Goal: Task Accomplishment & Management: Manage account settings

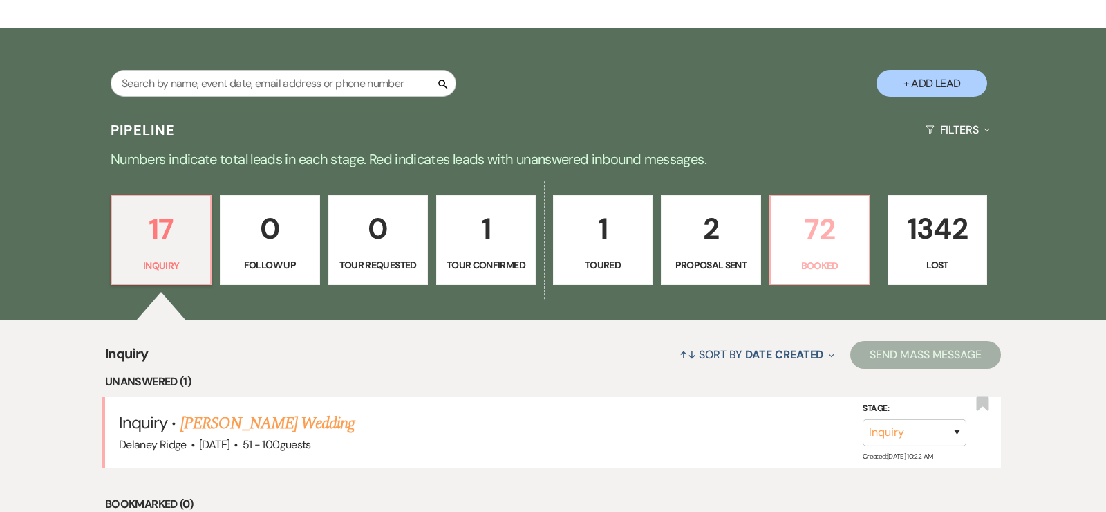
click at [809, 245] on p "72" at bounding box center [820, 229] width 82 height 46
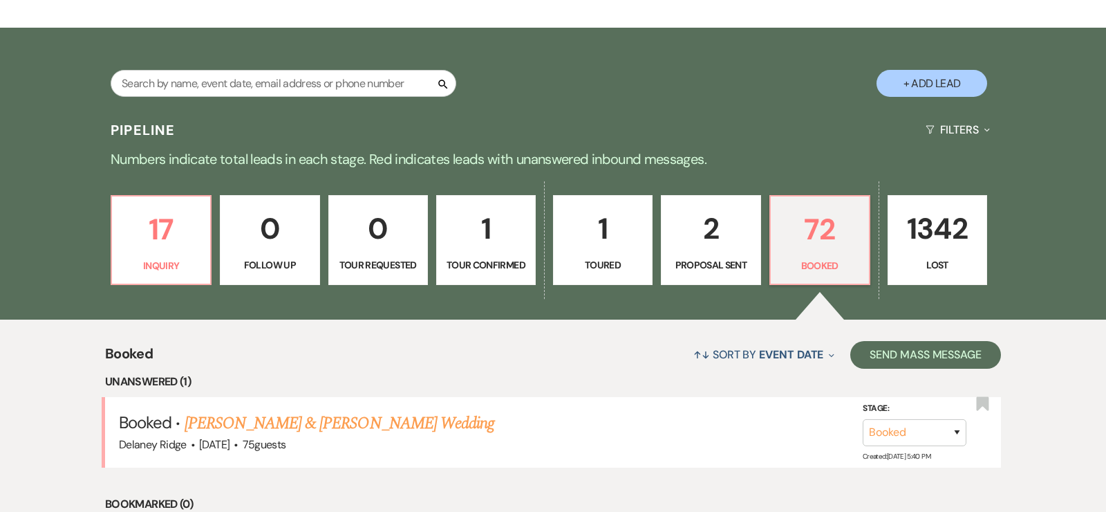
scroll to position [263, 0]
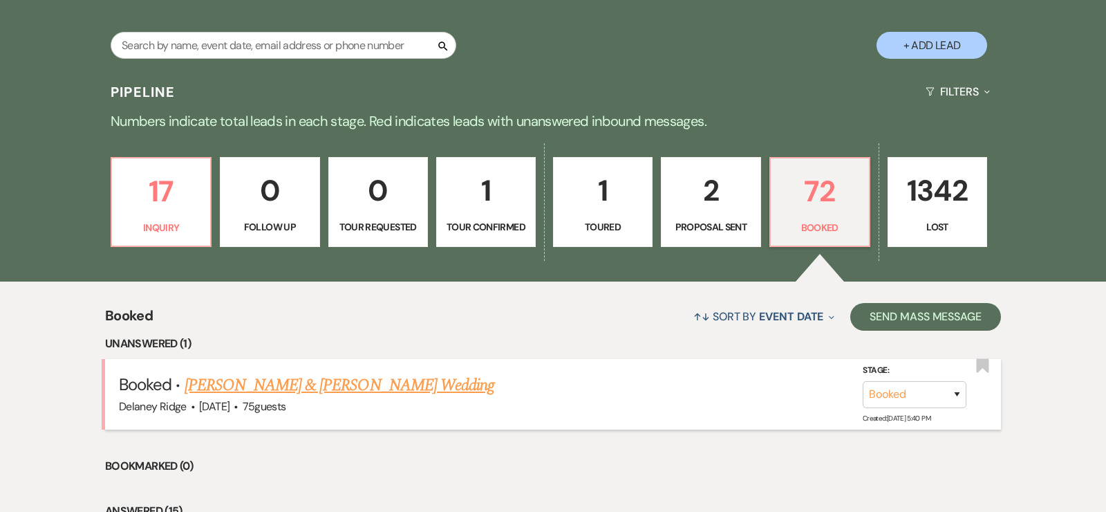
click at [299, 376] on link "[PERSON_NAME] & [PERSON_NAME] Wedding" at bounding box center [340, 385] width 310 height 25
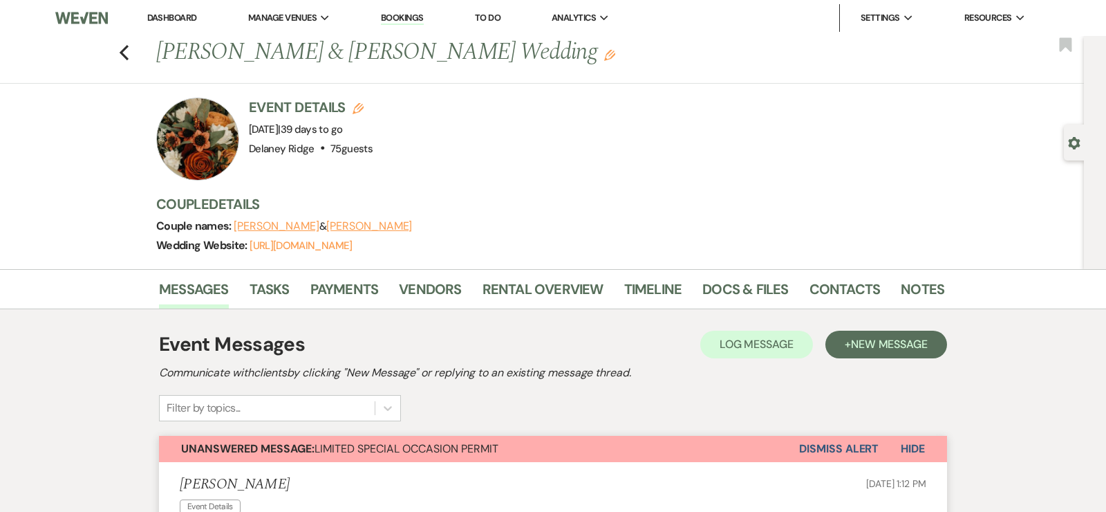
click at [166, 21] on link "Dashboard" at bounding box center [172, 18] width 50 height 12
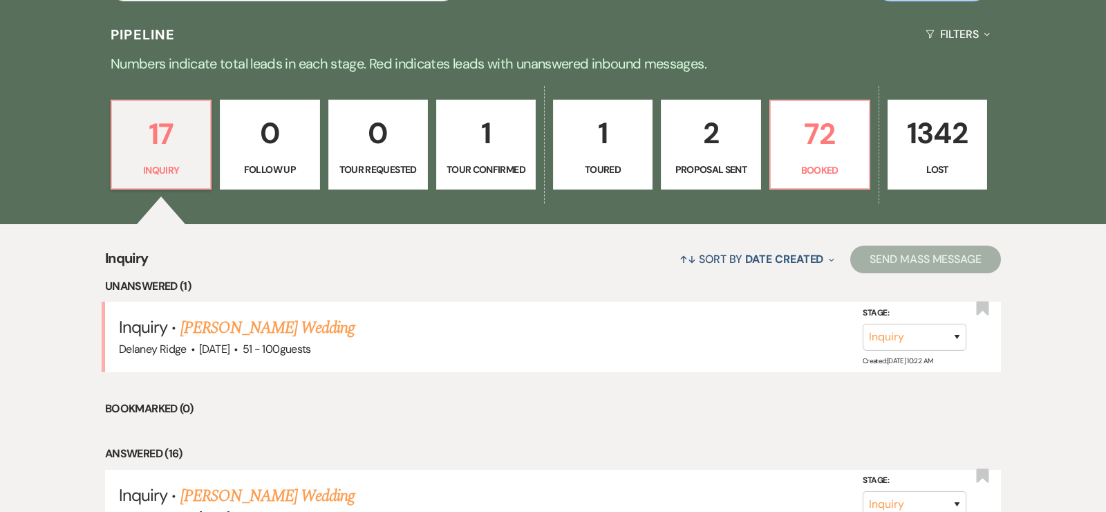
scroll to position [325, 0]
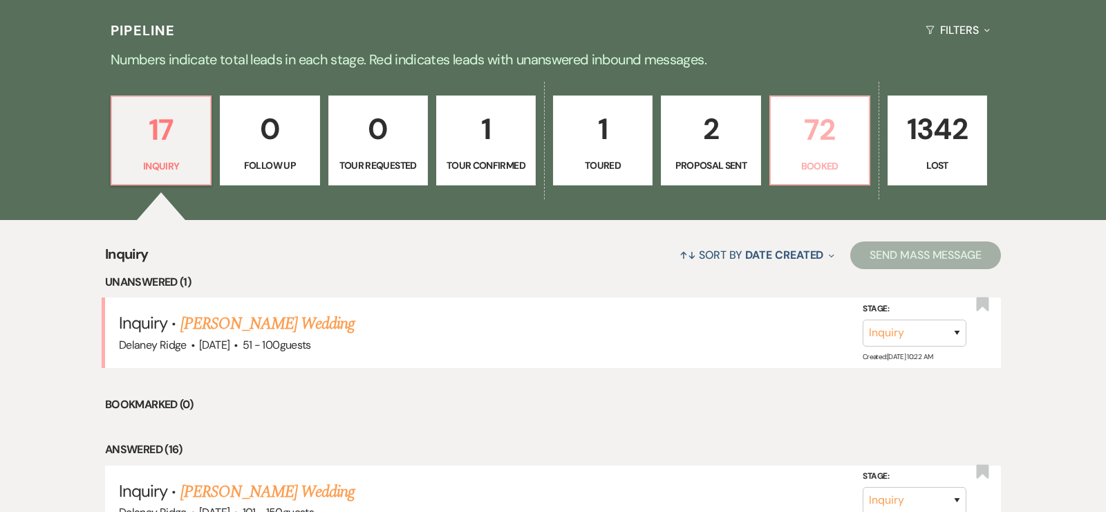
click at [804, 145] on p "72" at bounding box center [820, 129] width 82 height 46
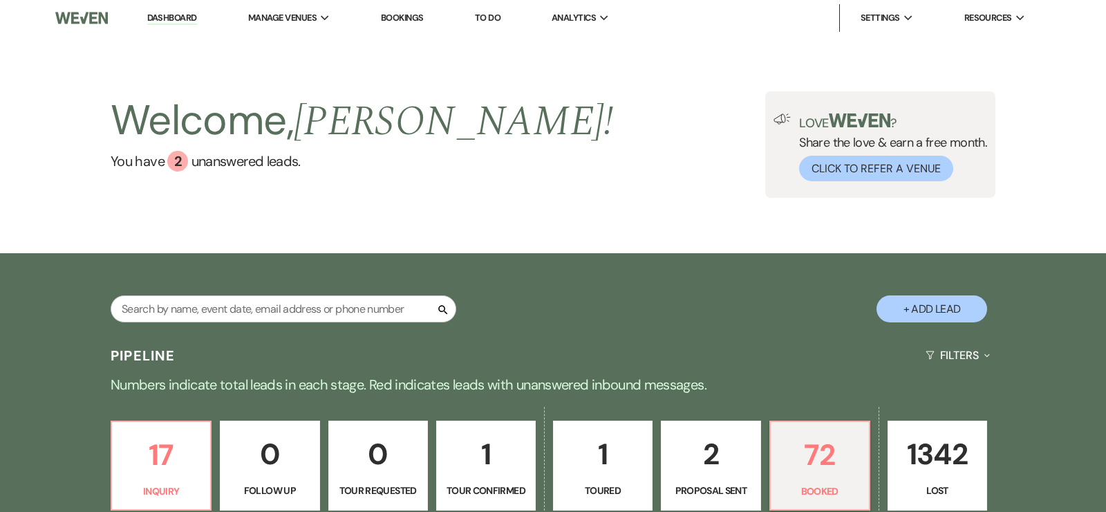
click at [173, 16] on link "Dashboard" at bounding box center [172, 18] width 50 height 13
